Goal: Check status

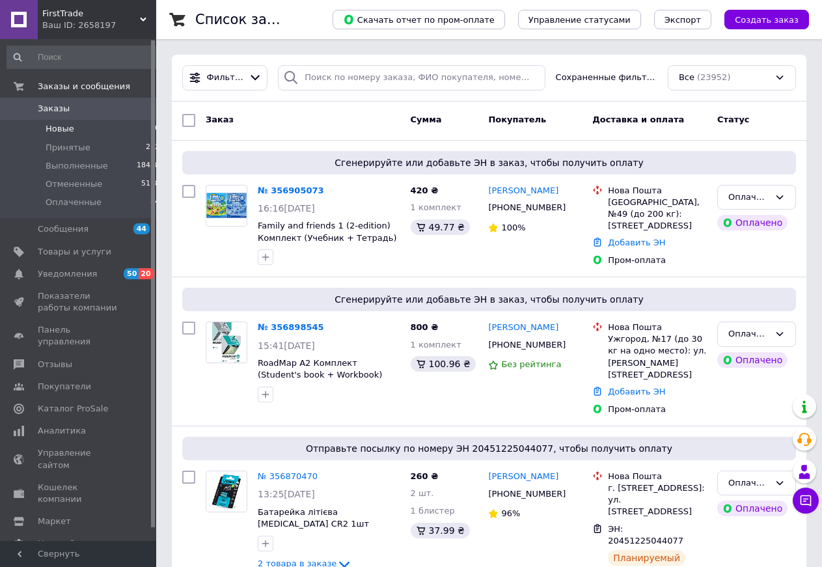
click at [61, 127] on span "Новые" at bounding box center [60, 129] width 29 height 12
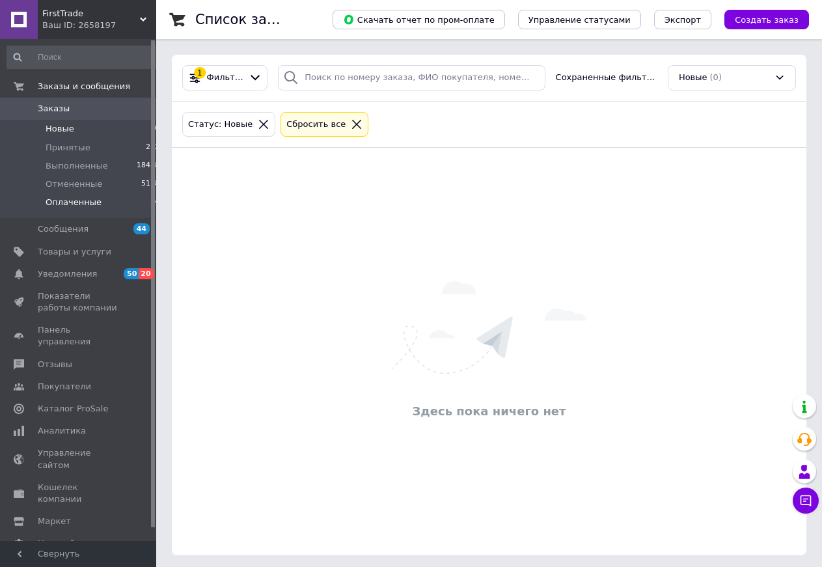
click at [74, 210] on li "Оплаченные 84" at bounding box center [83, 205] width 167 height 25
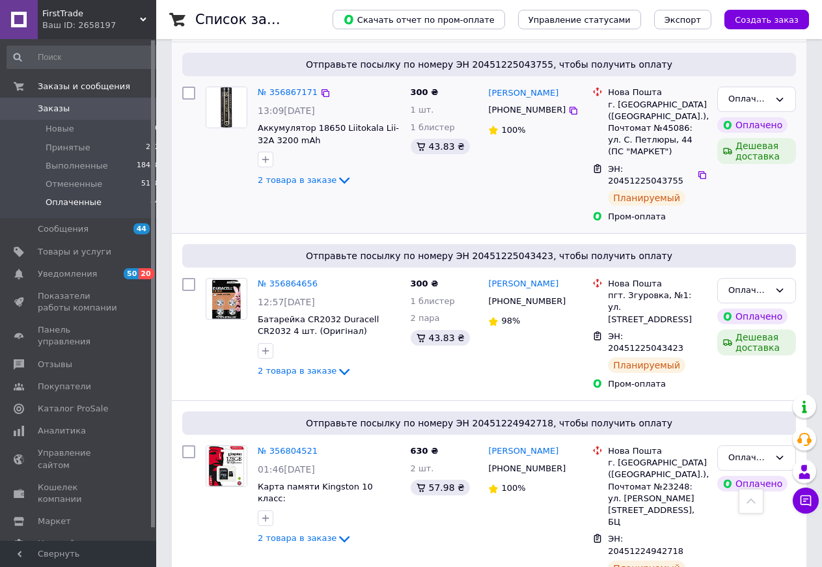
scroll to position [332, 0]
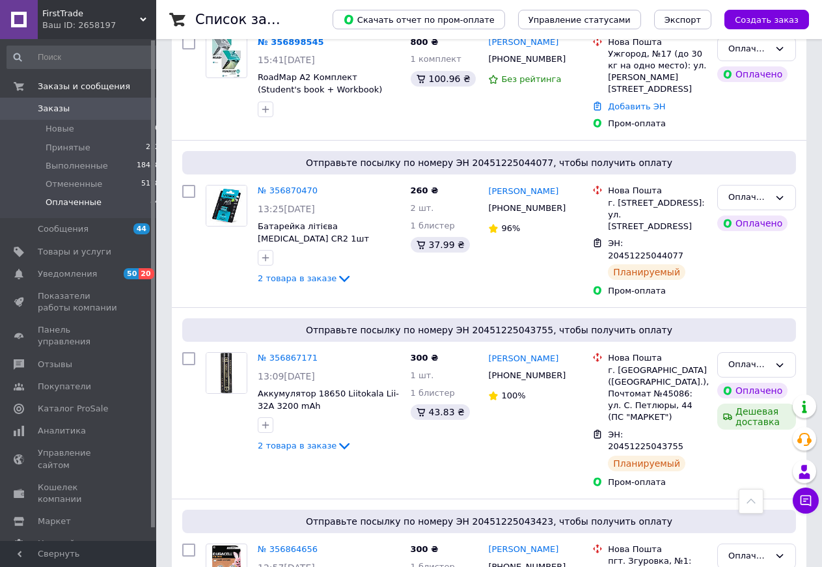
click at [79, 199] on span "Оплаченные" at bounding box center [74, 203] width 56 height 12
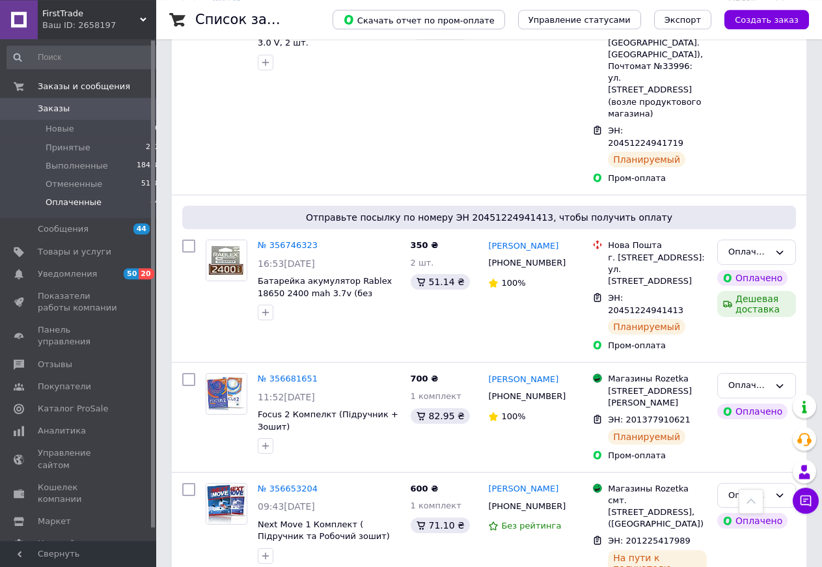
scroll to position [1858, 0]
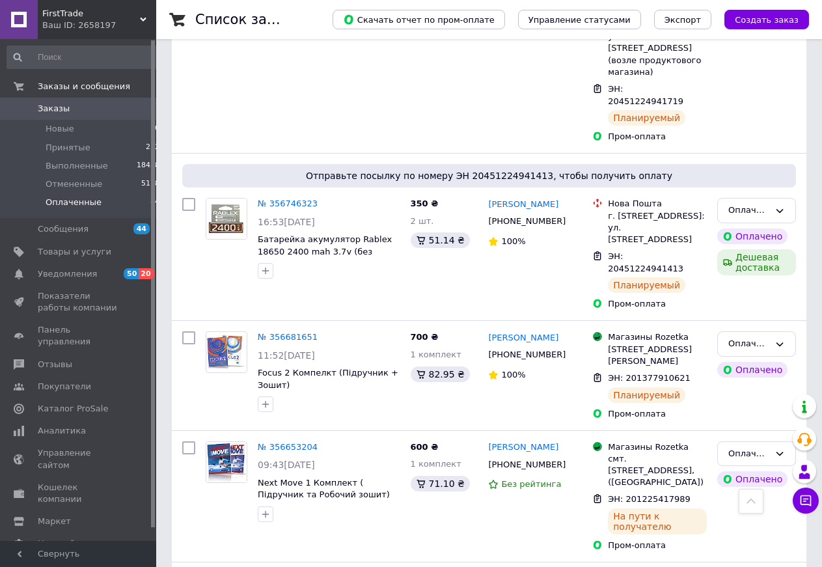
click at [91, 21] on div "Ваш ID: 2658197" at bounding box center [99, 26] width 114 height 12
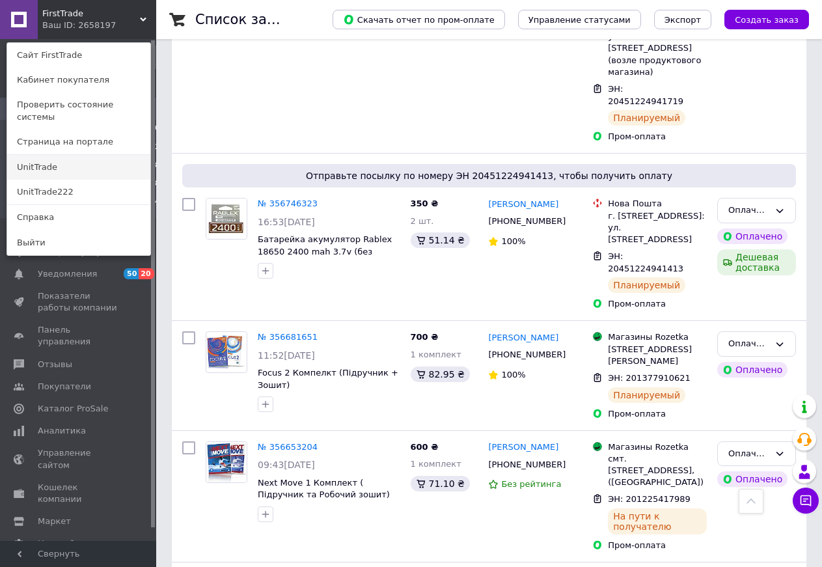
click at [42, 155] on link "UnitTrade" at bounding box center [78, 167] width 143 height 25
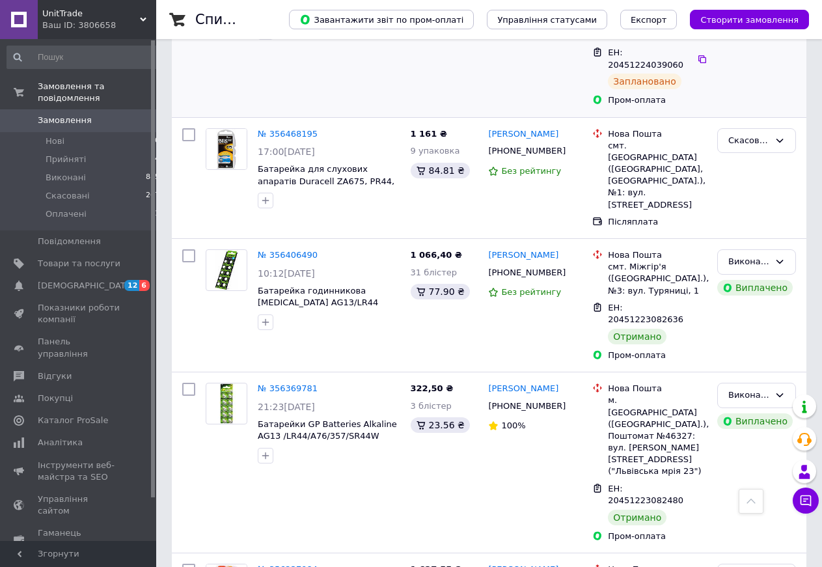
scroll to position [730, 0]
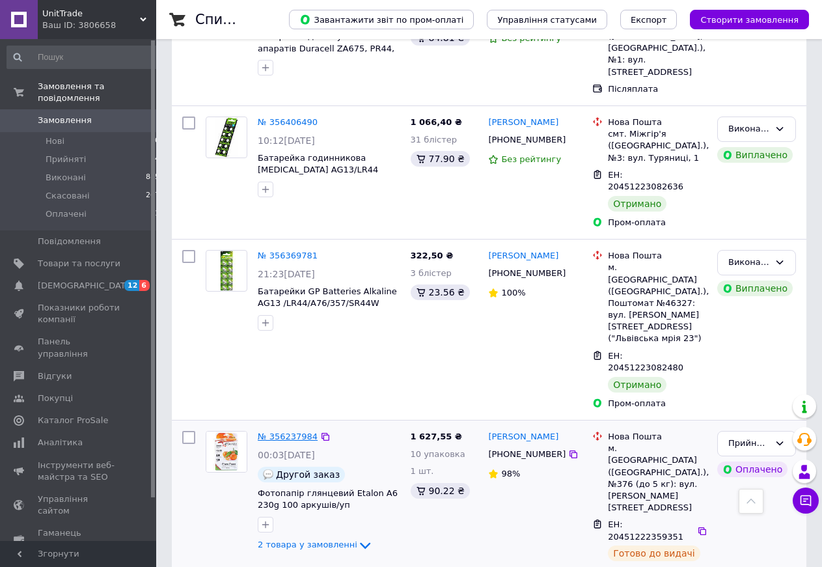
click at [293, 431] on link "№ 356237984" at bounding box center [288, 436] width 60 height 10
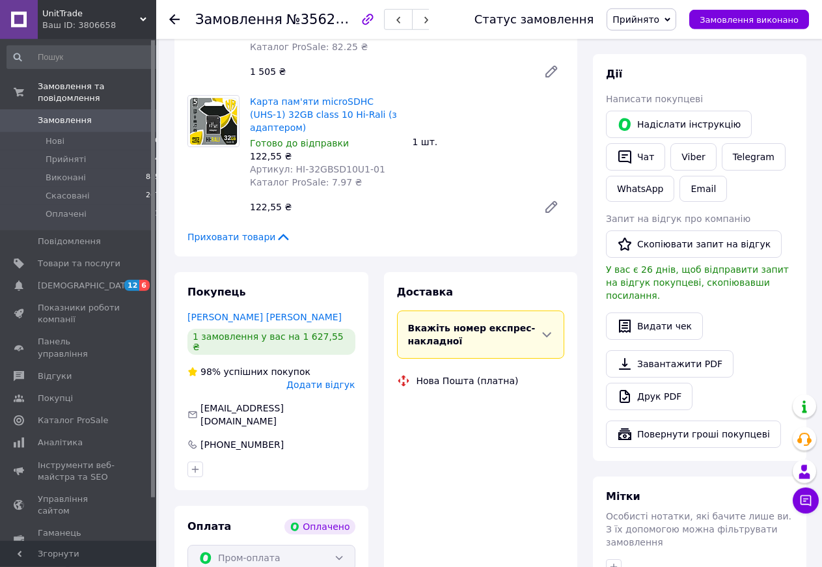
scroll to position [664, 0]
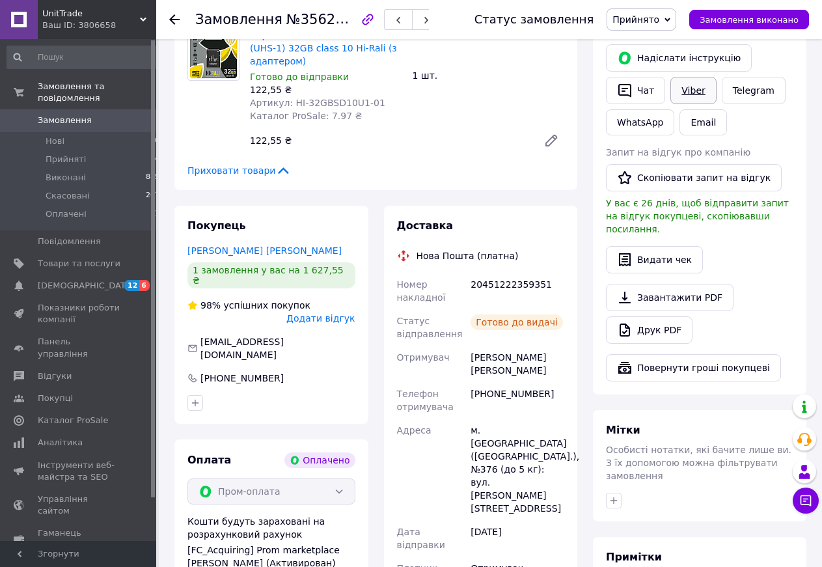
click at [694, 77] on link "Viber" at bounding box center [693, 90] width 46 height 27
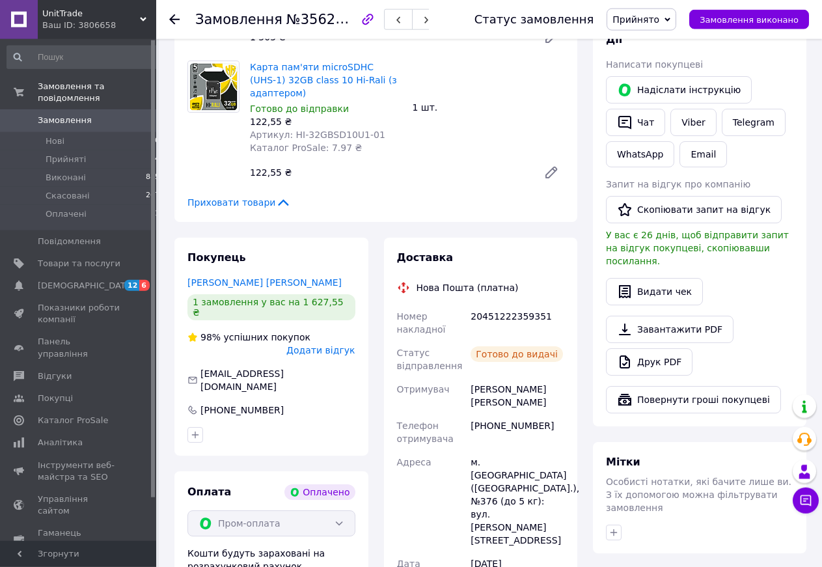
scroll to position [597, 0]
